Goal: Task Accomplishment & Management: Complete application form

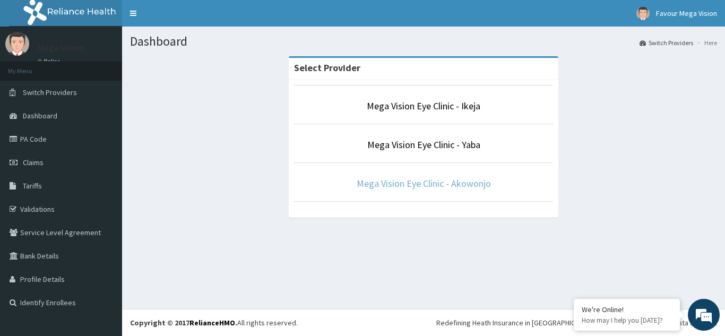
click at [374, 185] on link "Mega Vision Eye Clinic - Akowonjo" at bounding box center [424, 183] width 134 height 12
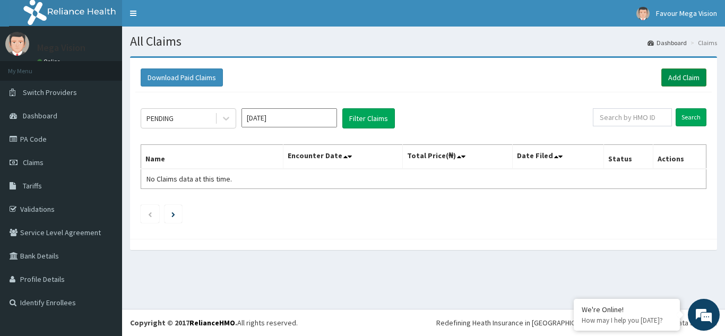
click at [683, 79] on link "Add Claim" at bounding box center [683, 77] width 45 height 18
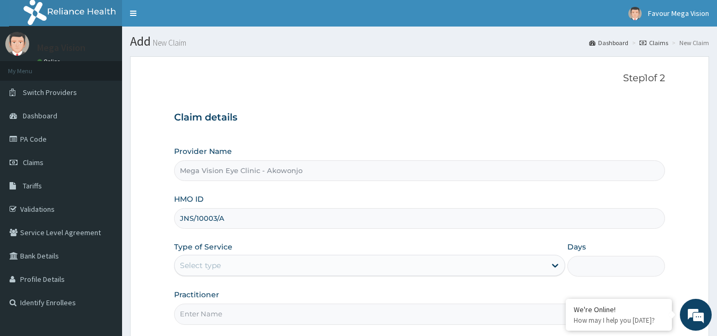
type input "JNS/10003/A"
click at [236, 263] on div "Select type" at bounding box center [360, 265] width 371 height 17
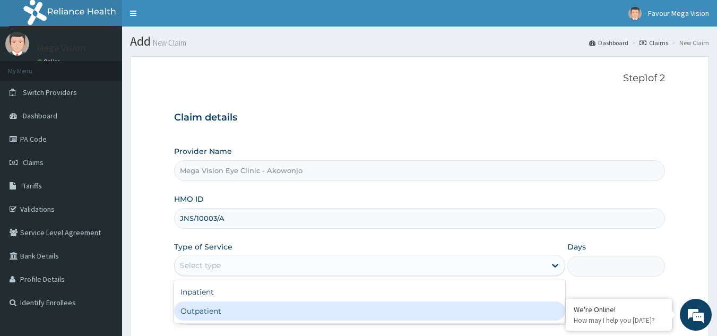
click at [207, 313] on div "Outpatient" at bounding box center [369, 310] width 391 height 19
type input "1"
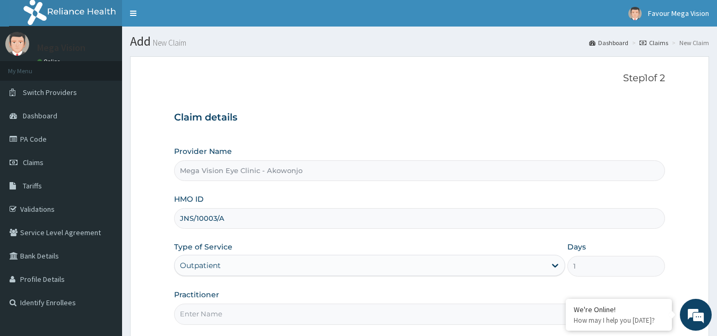
click at [221, 315] on input "Practitioner" at bounding box center [419, 314] width 491 height 21
type input "d"
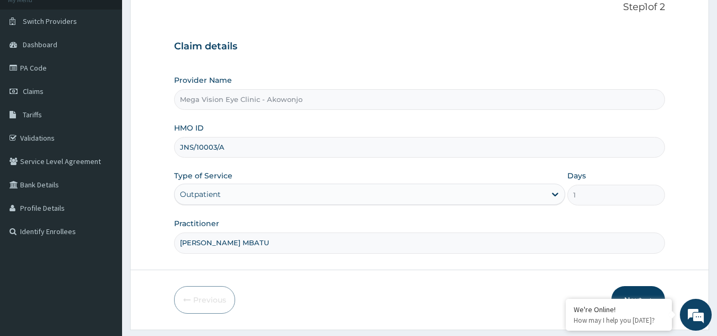
scroll to position [100, 0]
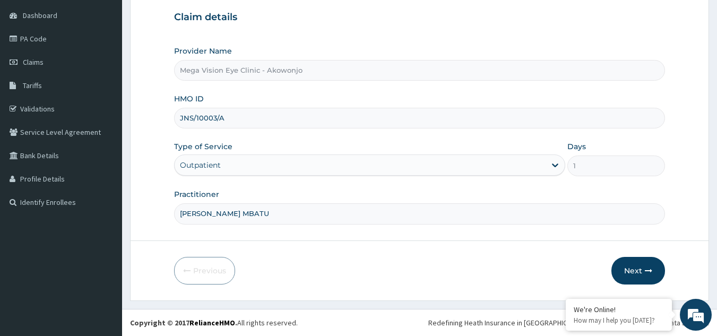
type input "[PERSON_NAME] MBATU"
click at [633, 271] on button "Next" at bounding box center [638, 271] width 54 height 28
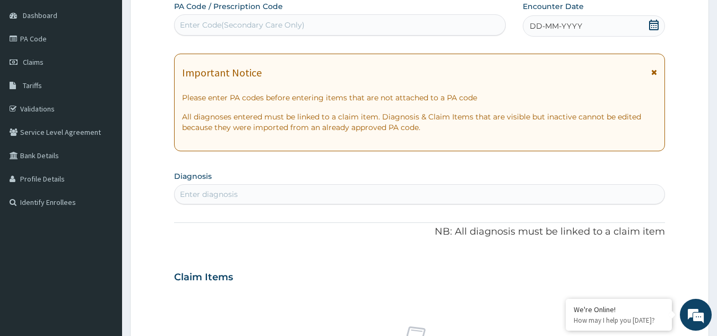
click at [306, 24] on div "Enter Code(Secondary Care Only)" at bounding box center [340, 24] width 331 height 17
paste input "PA/B8288A"
type input "PA/B8288A"
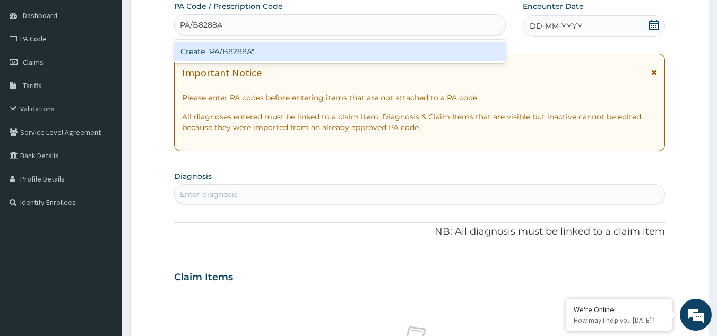
click at [271, 55] on div "Create "PA/B8288A"" at bounding box center [340, 51] width 332 height 19
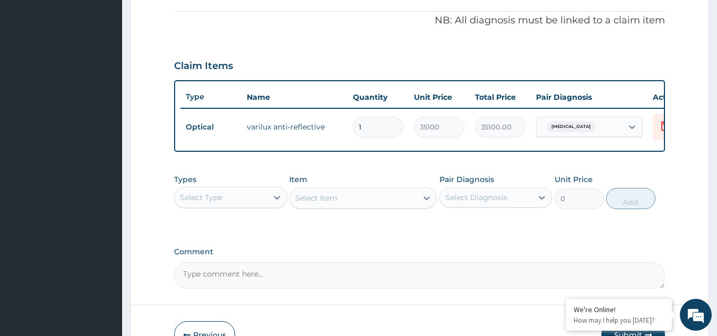
scroll to position [330, 0]
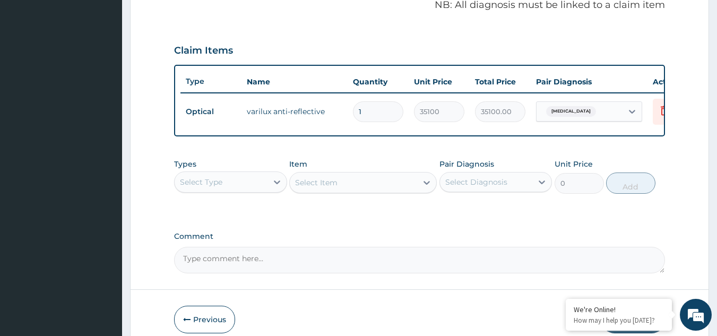
click at [402, 269] on textarea "Comment" at bounding box center [419, 260] width 491 height 27
click at [380, 273] on textarea "KINDLY NOTE THAT ENROLLEE LENS IS 15000" at bounding box center [419, 260] width 491 height 27
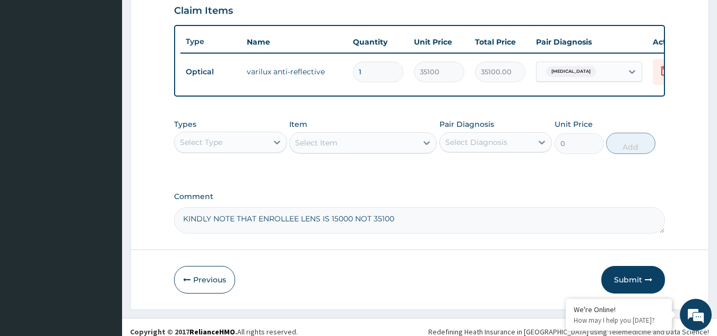
scroll to position [387, 0]
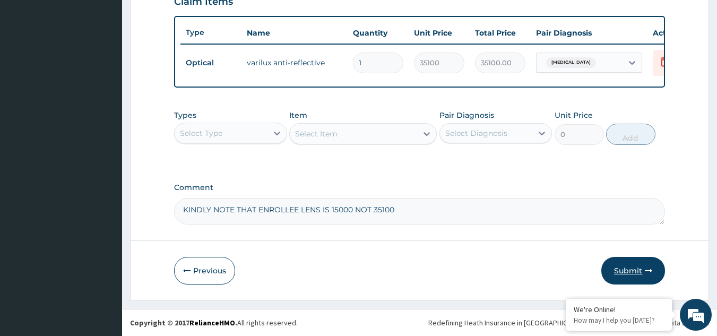
type textarea "KINDLY NOTE THAT ENROLLEE LENS IS 15000 NOT 35100"
click at [626, 272] on button "Submit" at bounding box center [633, 271] width 64 height 28
